Goal: Transaction & Acquisition: Purchase product/service

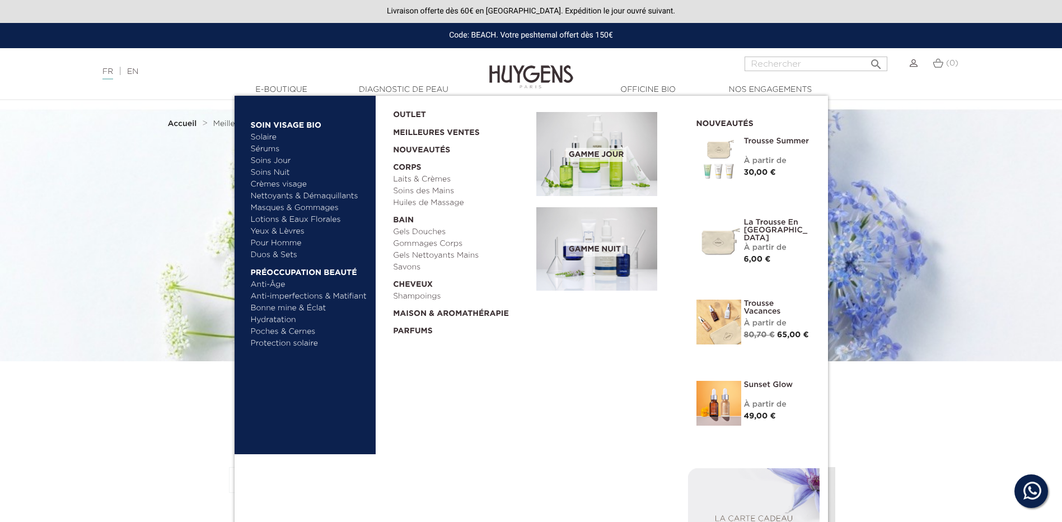
click at [272, 169] on link "Soins Nuit" at bounding box center [304, 173] width 107 height 12
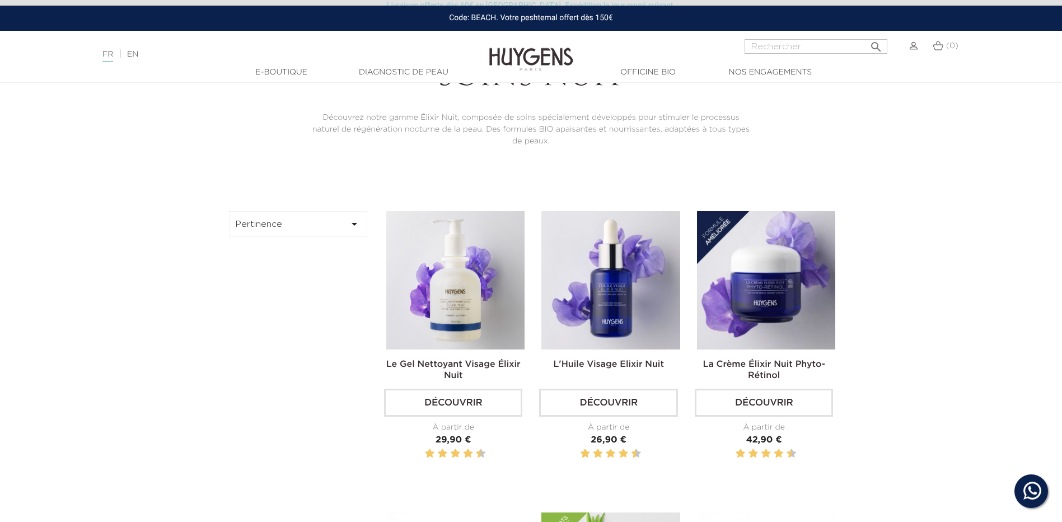
scroll to position [280, 0]
click at [353, 225] on icon "" at bounding box center [354, 223] width 13 height 13
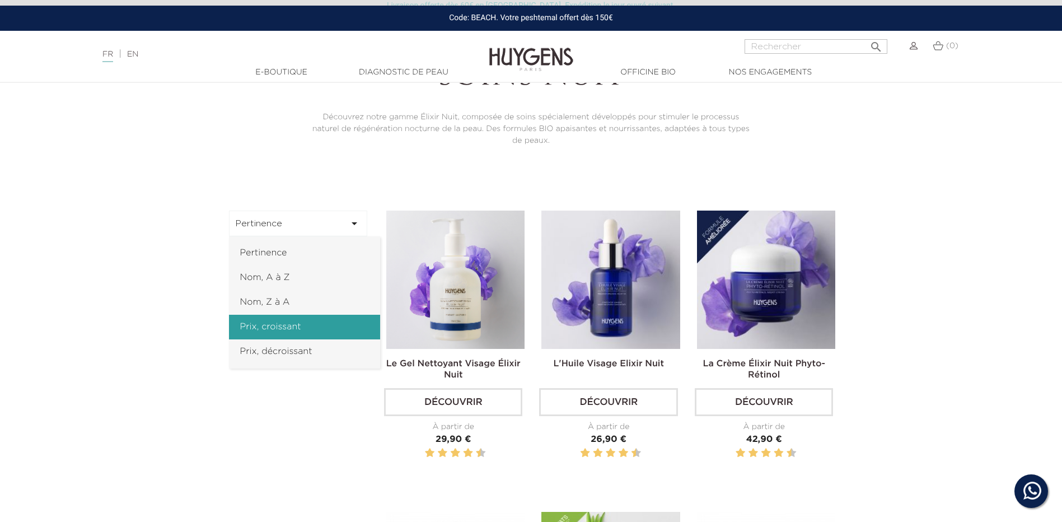
click at [288, 323] on link "Prix, croissant" at bounding box center [304, 327] width 151 height 25
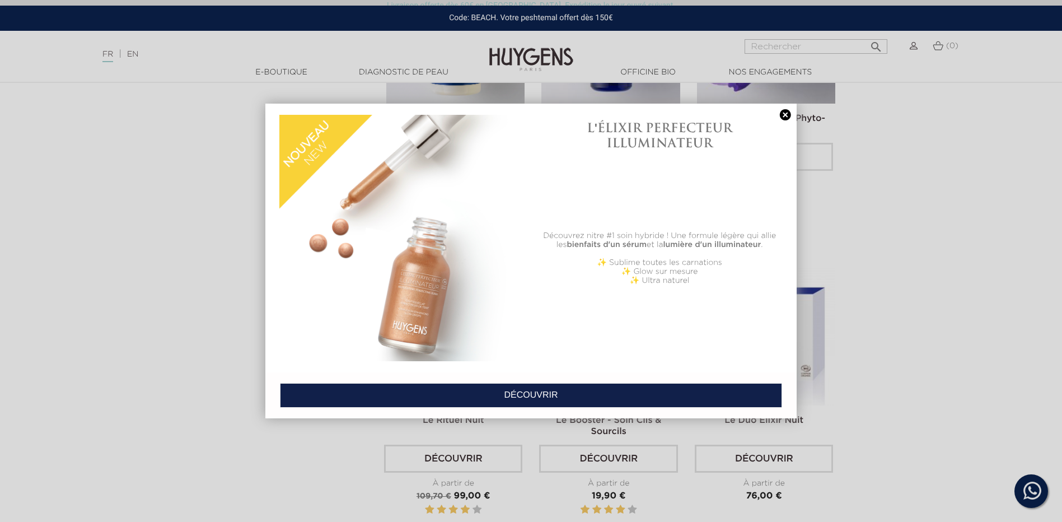
scroll to position [518, 0]
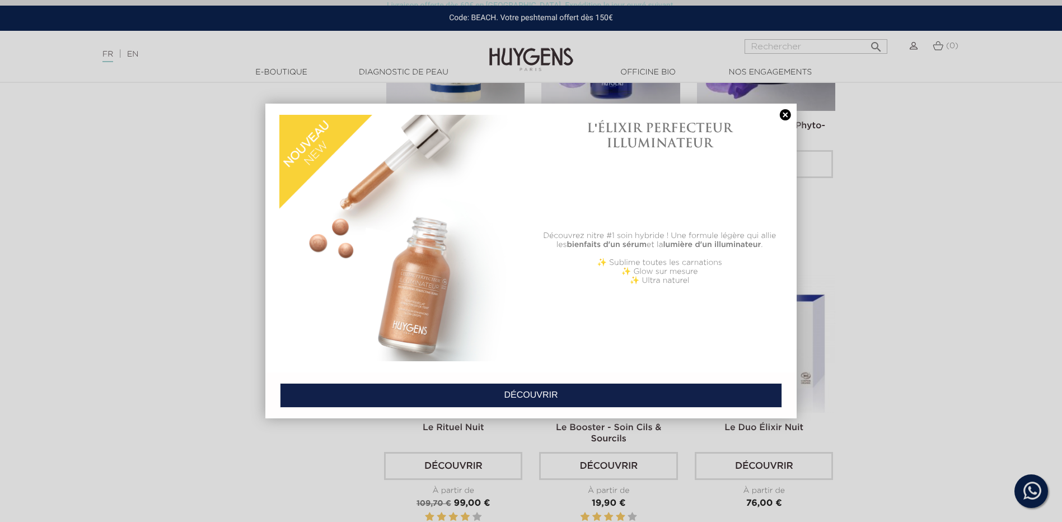
click at [786, 112] on link at bounding box center [786, 115] width 16 height 12
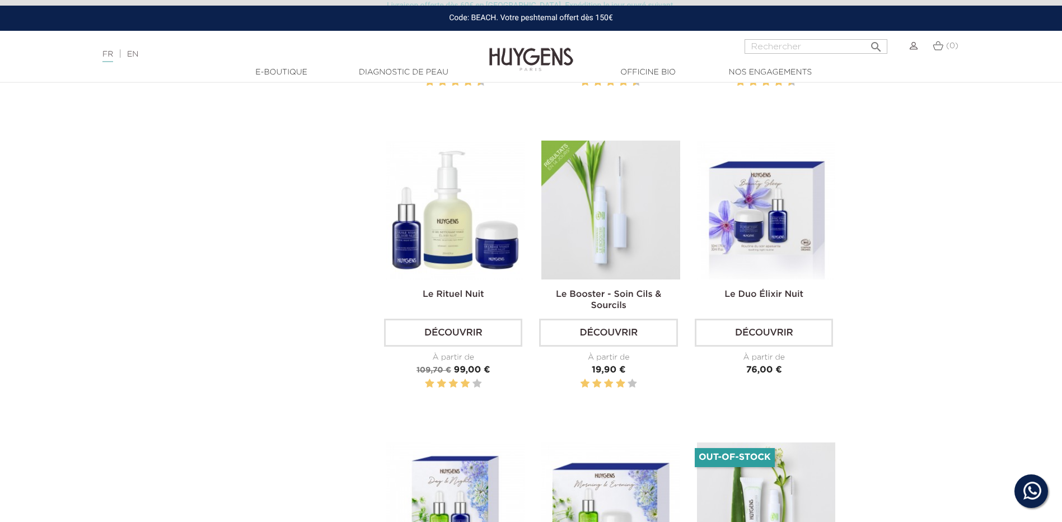
scroll to position [630, 0]
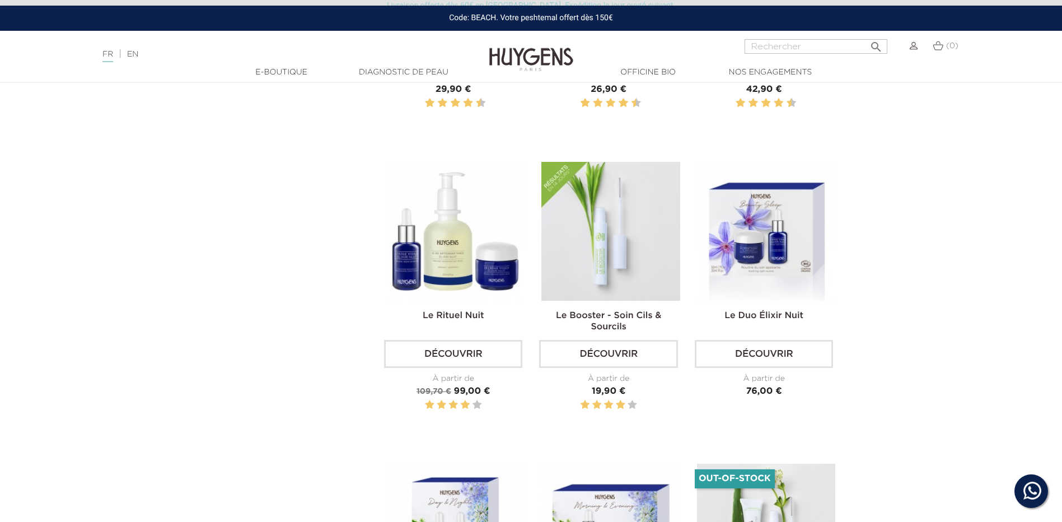
scroll to position [280, 0]
